Goal: Task Accomplishment & Management: Manage account settings

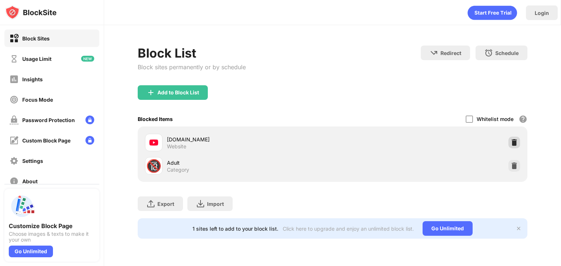
click at [516, 141] on img at bounding box center [513, 142] width 7 height 7
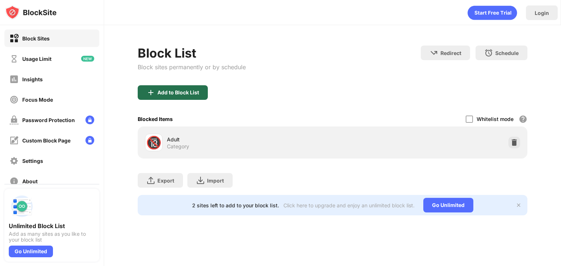
click at [184, 97] on div "Add to Block List" at bounding box center [173, 92] width 70 height 15
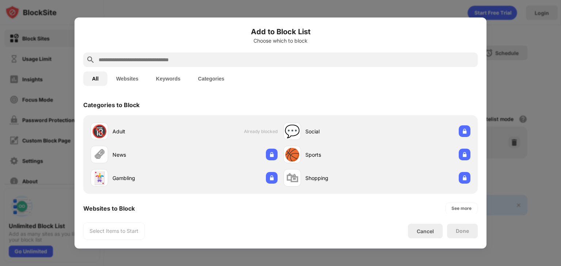
click at [138, 76] on button "Websites" at bounding box center [127, 79] width 40 height 15
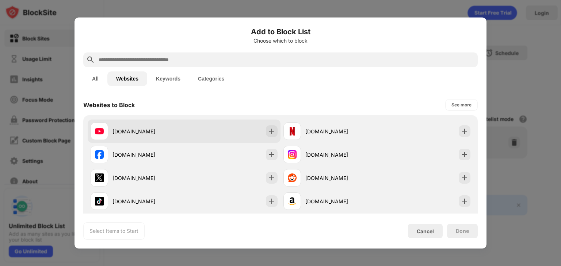
click at [146, 128] on div "[DOMAIN_NAME]" at bounding box center [148, 132] width 72 height 8
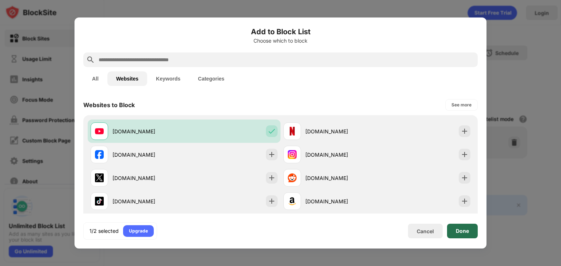
click at [455, 227] on div "Done" at bounding box center [462, 231] width 31 height 15
